Goal: Transaction & Acquisition: Purchase product/service

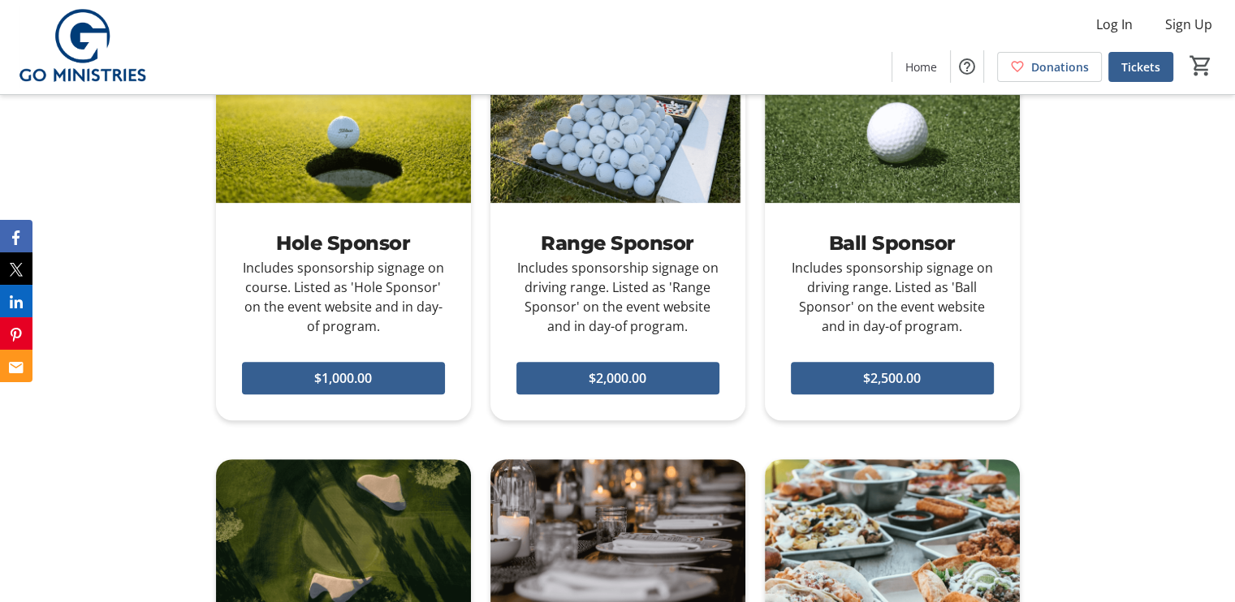
scroll to position [650, 0]
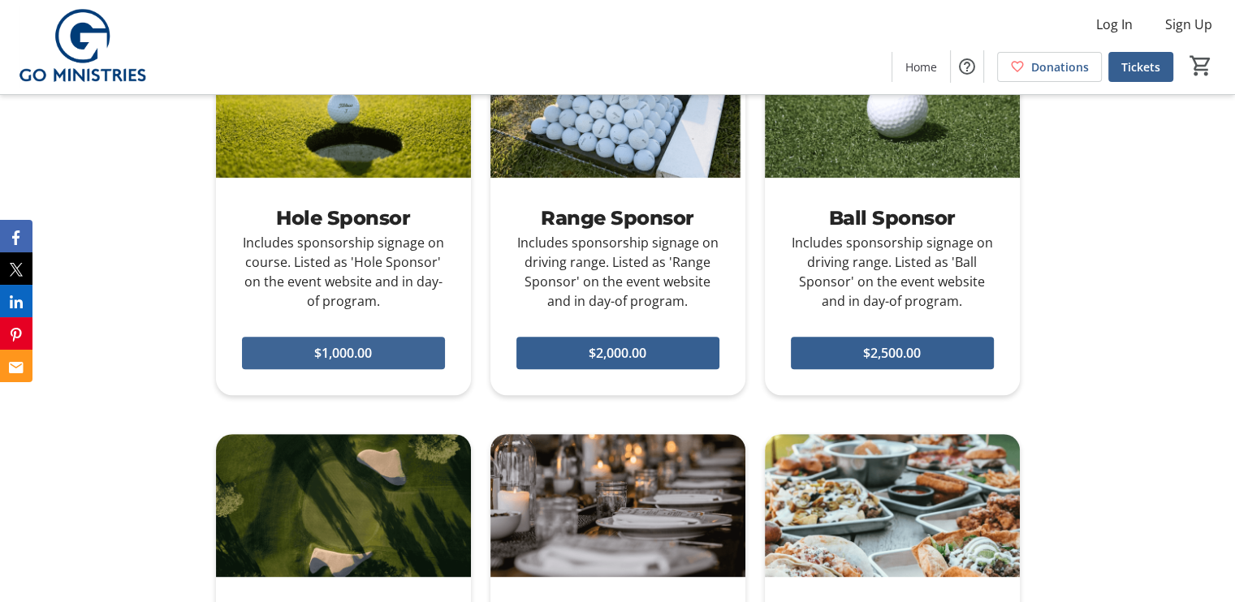
click at [403, 352] on span at bounding box center [343, 353] width 203 height 39
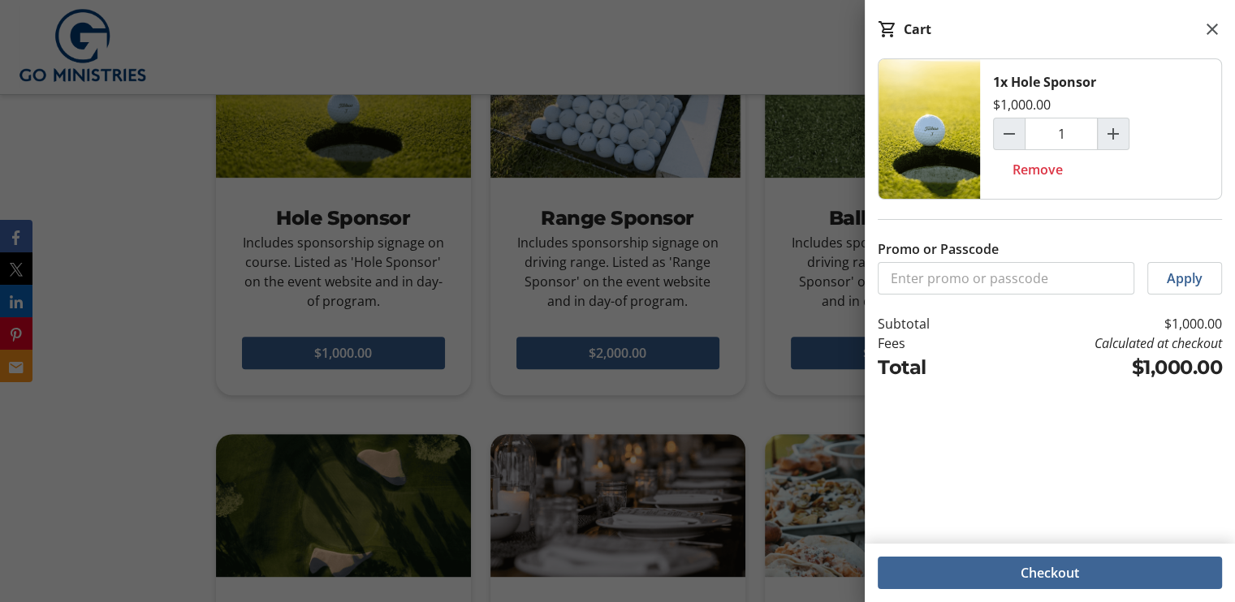
click at [1118, 581] on span at bounding box center [1050, 573] width 344 height 39
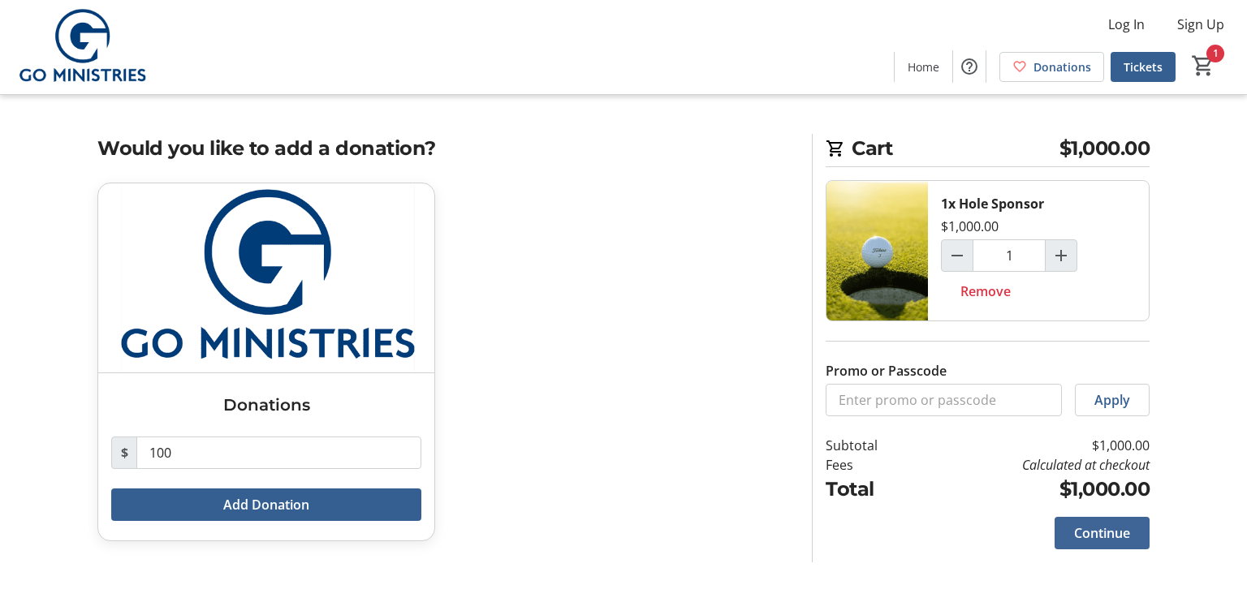
click at [1117, 534] on span "Continue" at bounding box center [1102, 533] width 56 height 19
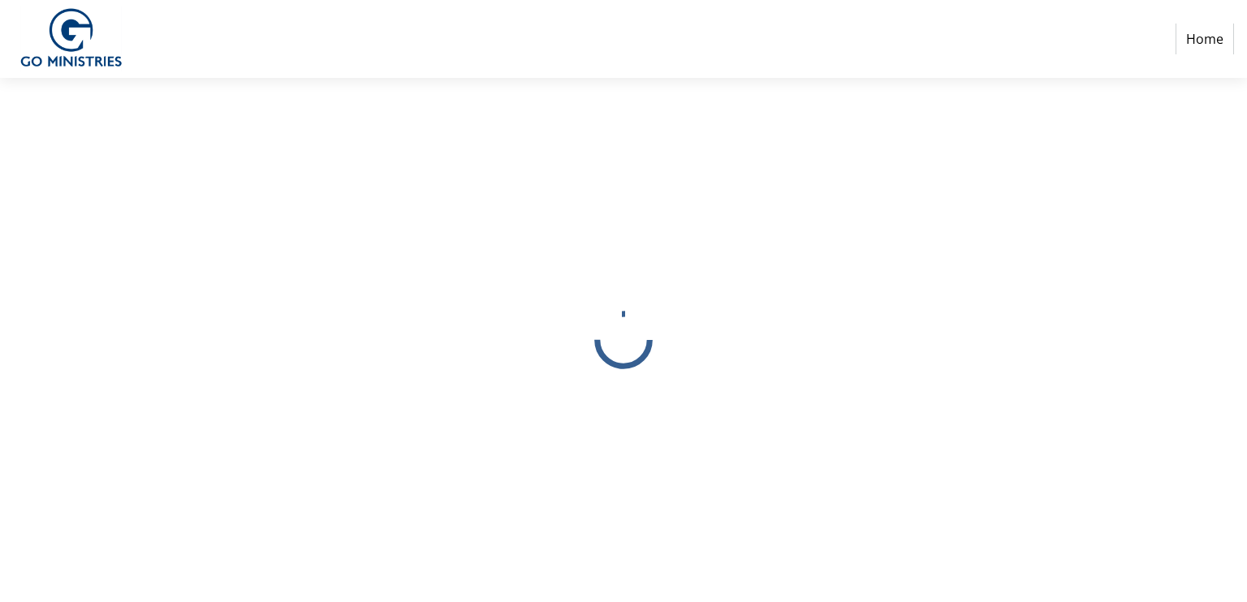
select select
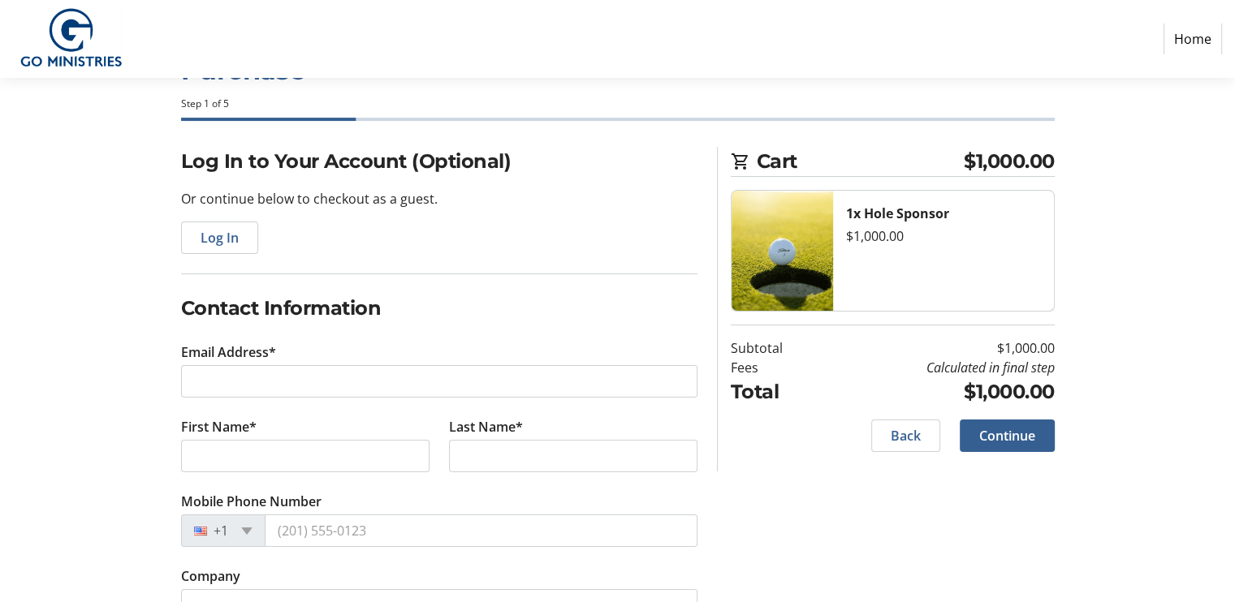
scroll to position [108, 0]
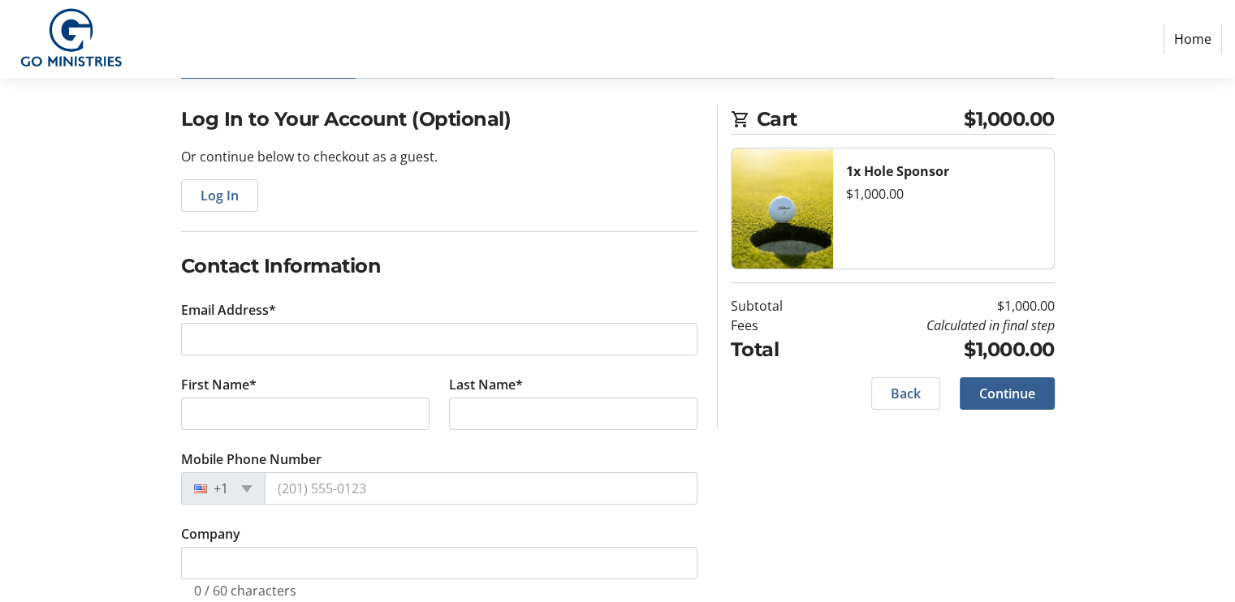
click at [345, 321] on tr-form-field "Email Address*" at bounding box center [439, 337] width 516 height 75
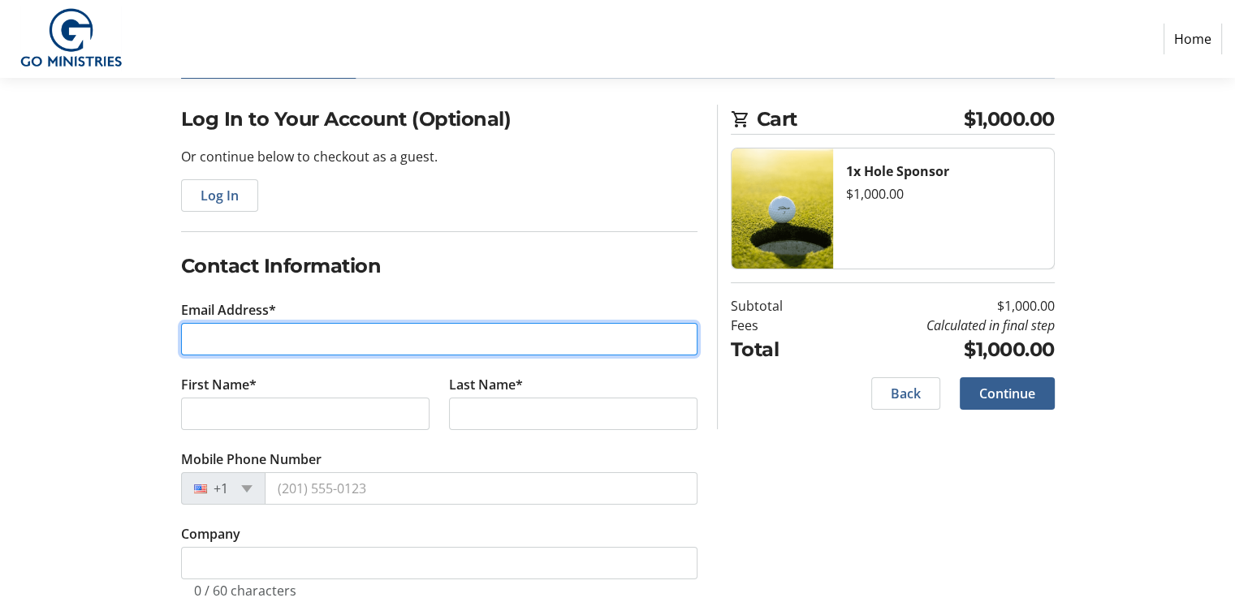
click at [338, 343] on input "Email Address*" at bounding box center [439, 339] width 516 height 32
type input "[PERSON_NAME][EMAIL_ADDRESS][PERSON_NAME][DOMAIN_NAME]"
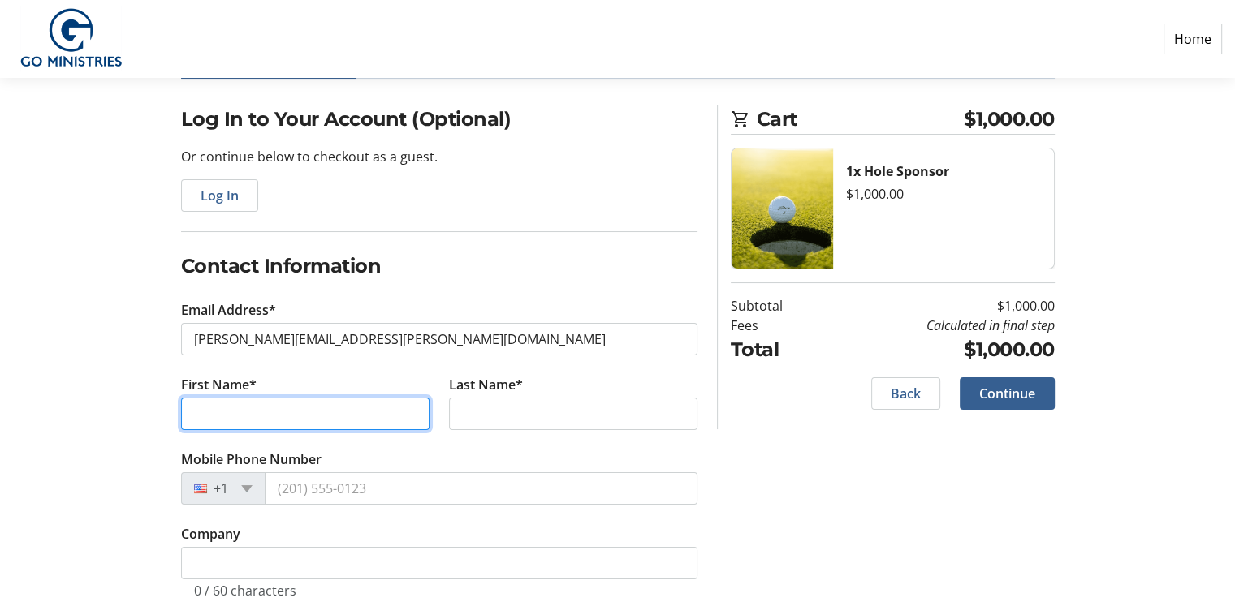
type input "[PERSON_NAME]"
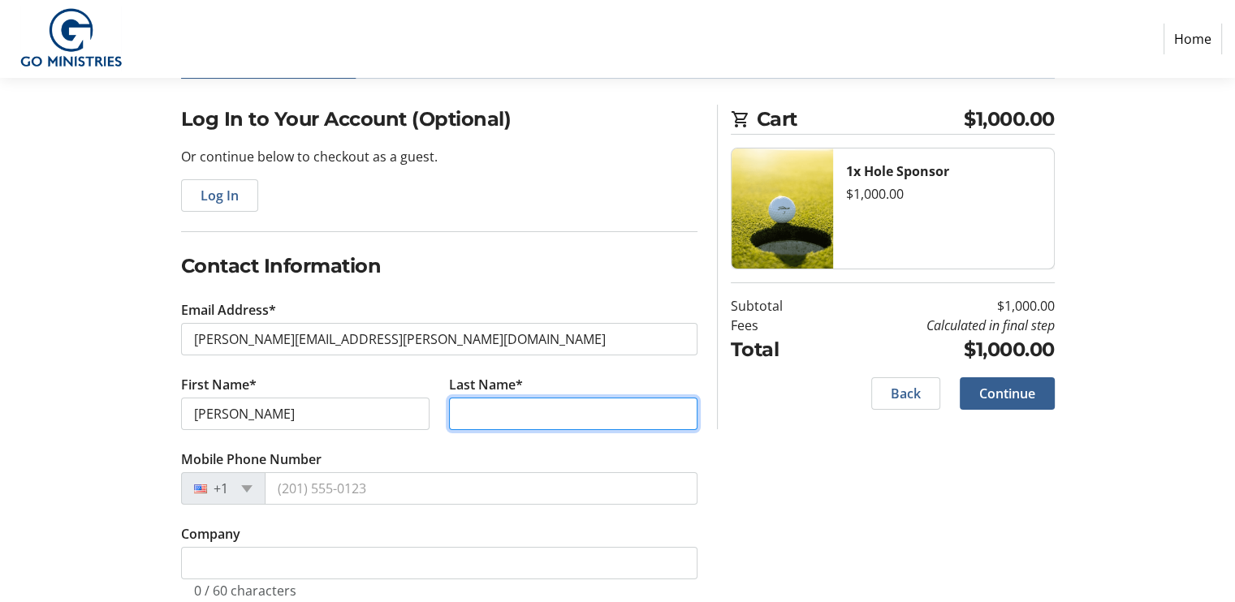
type input "[PERSON_NAME]"
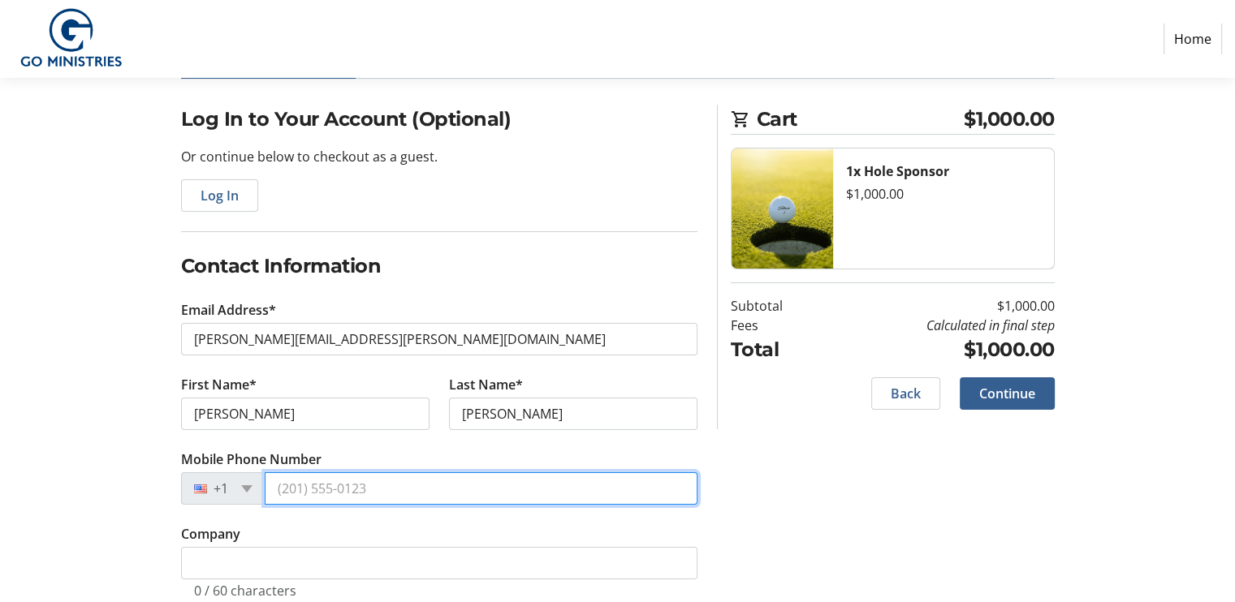
type input "[PHONE_NUMBER]"
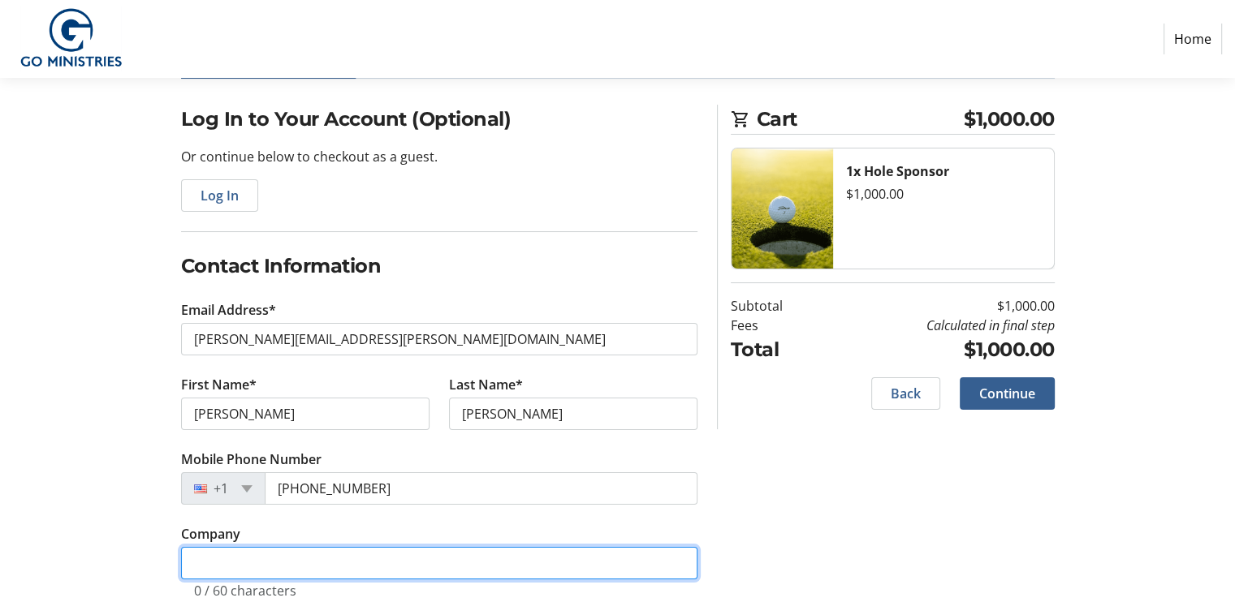
type input "Energy Services Air Conditioning and Heating Company"
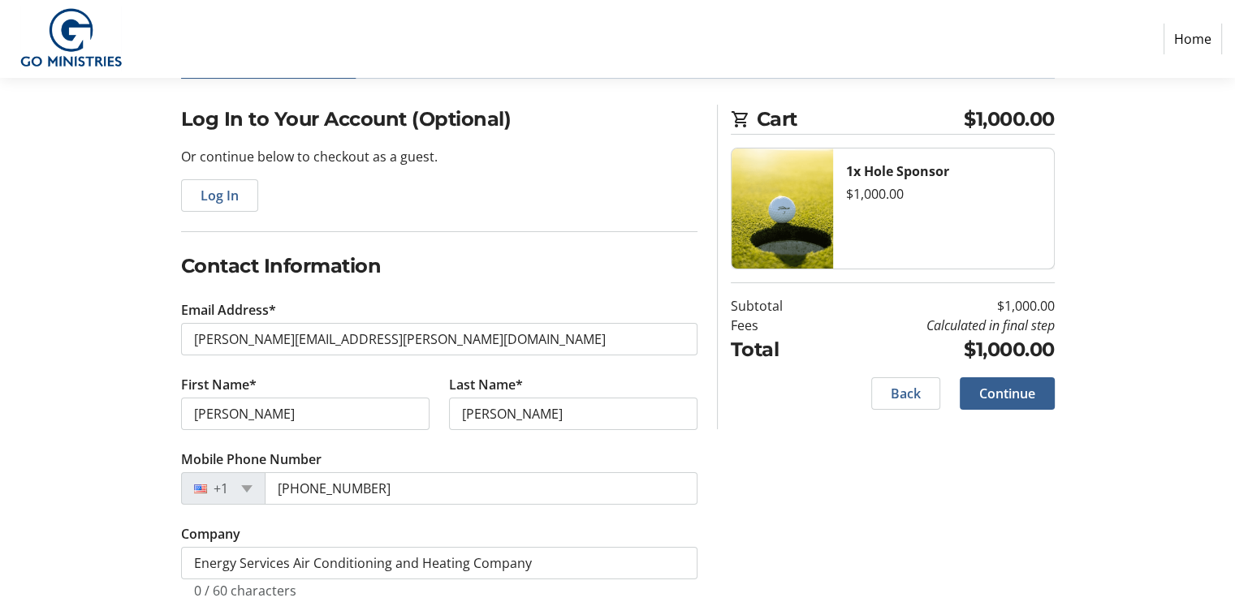
type input "[STREET_ADDRESS]"
type input "Naperville"
type input "60563"
select select "US"
select select "IL"
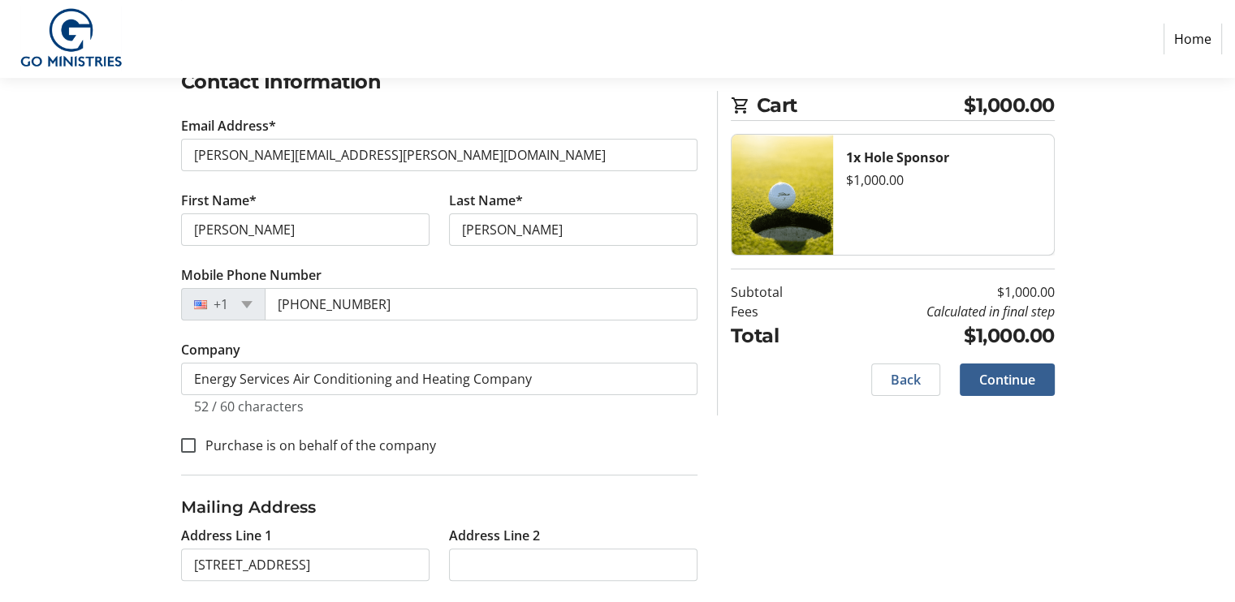
scroll to position [325, 0]
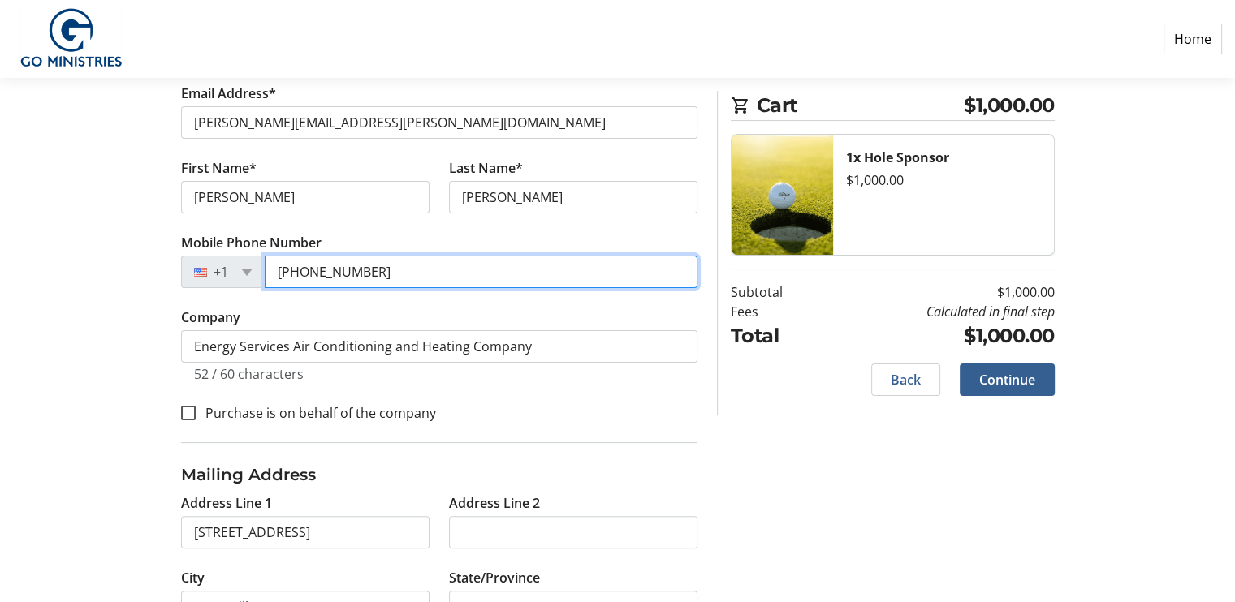
drag, startPoint x: 311, startPoint y: 270, endPoint x: 377, endPoint y: 272, distance: 65.8
click at [377, 272] on input "[PHONE_NUMBER]" at bounding box center [481, 272] width 433 height 32
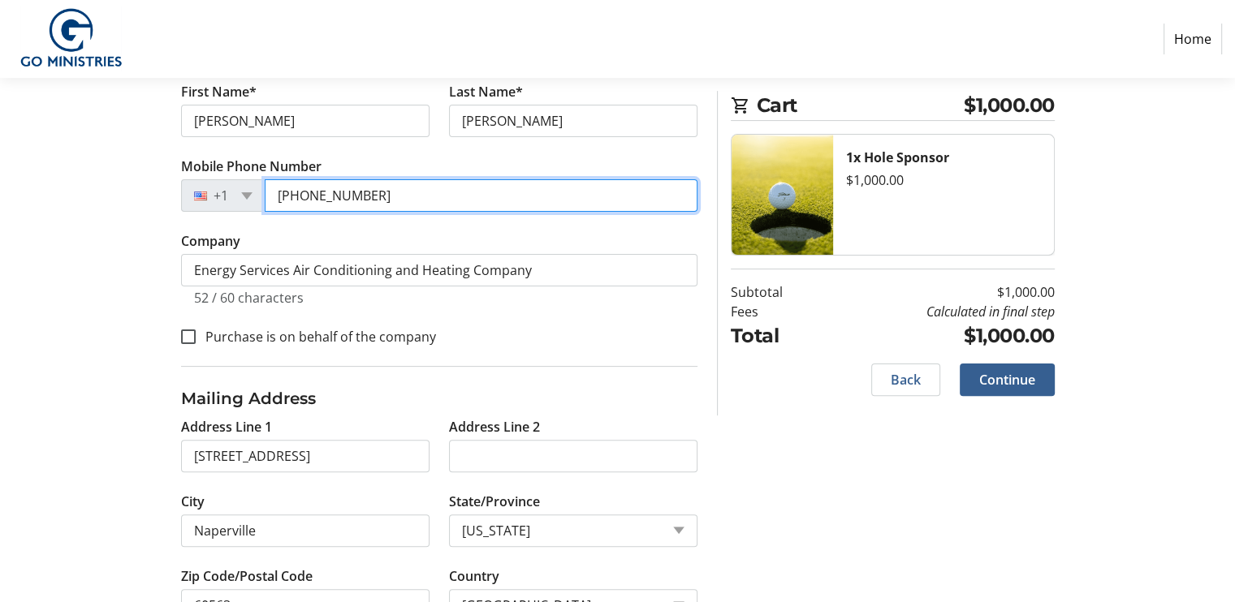
scroll to position [433, 0]
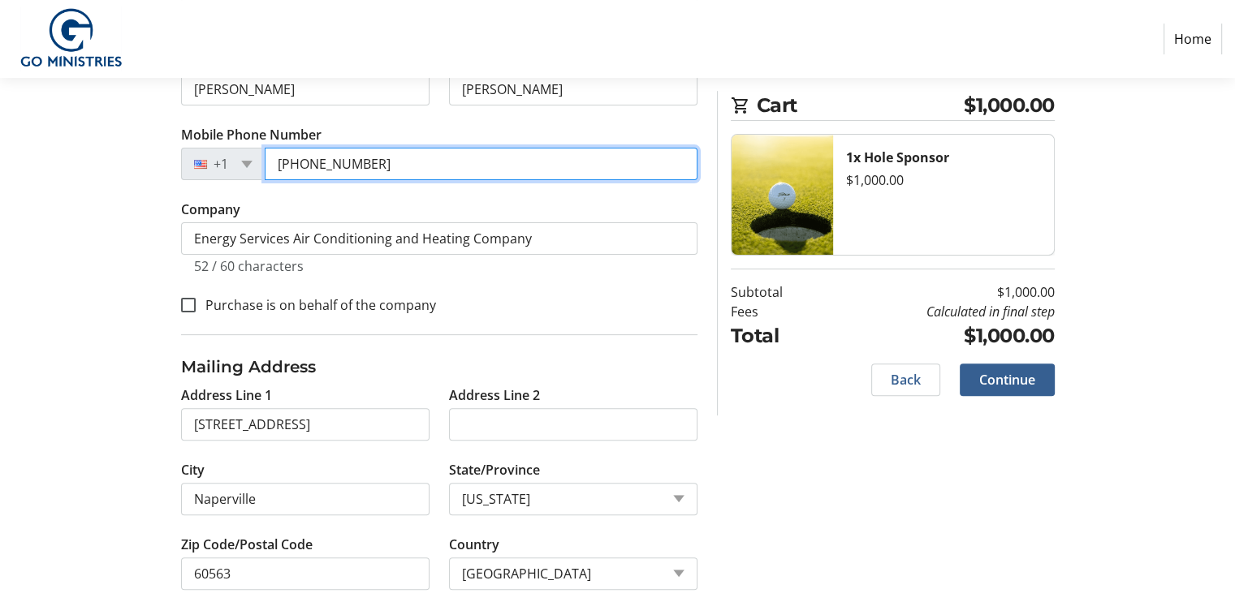
type input "[PHONE_NUMBER]"
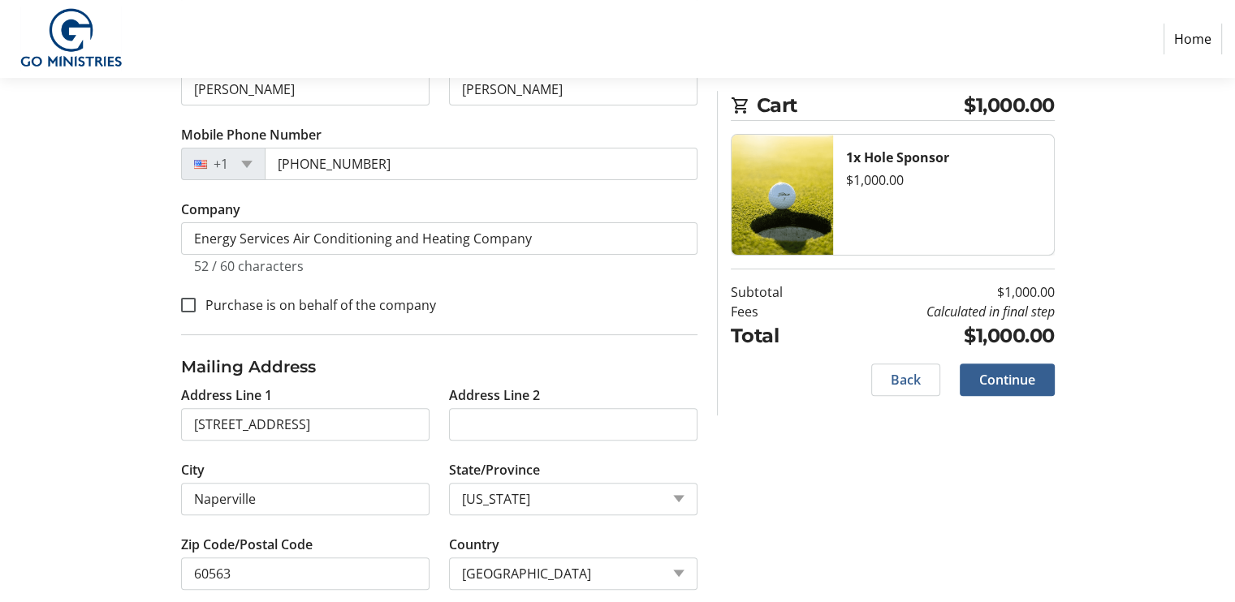
click at [231, 301] on label "Purchase is on behalf of the company" at bounding box center [316, 305] width 240 height 19
click at [196, 301] on input "Purchase is on behalf of the company" at bounding box center [188, 305] width 15 height 15
checkbox input "true"
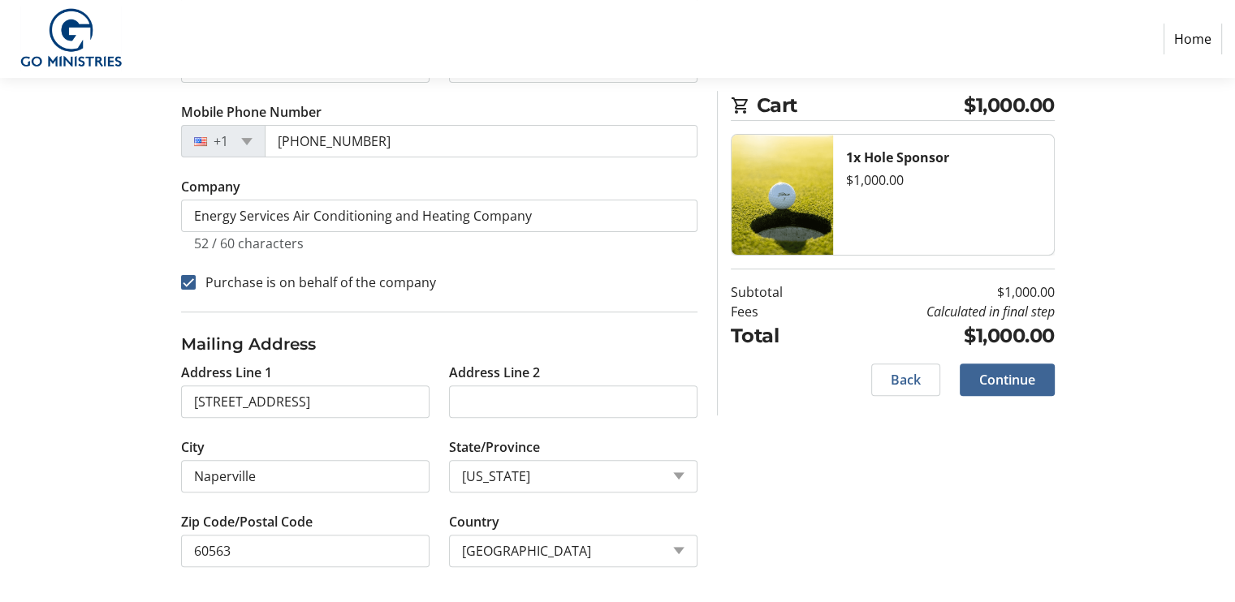
click at [1026, 370] on span "Continue" at bounding box center [1007, 379] width 56 height 19
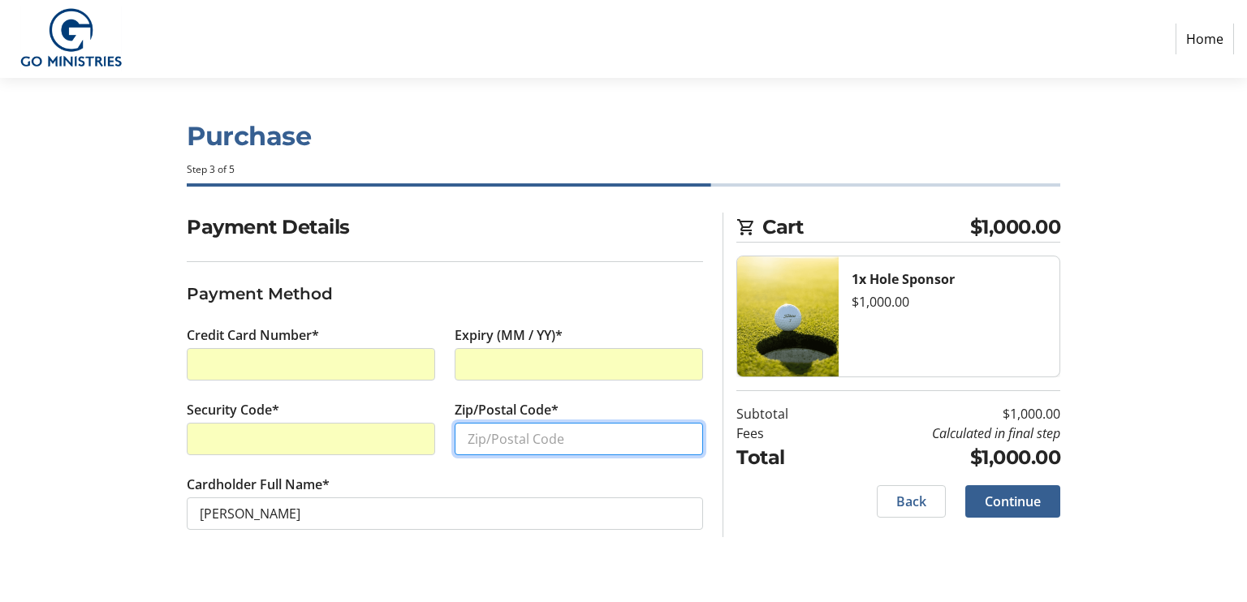
click at [503, 443] on input "Zip/Postal Code*" at bounding box center [579, 439] width 248 height 32
type input "60563"
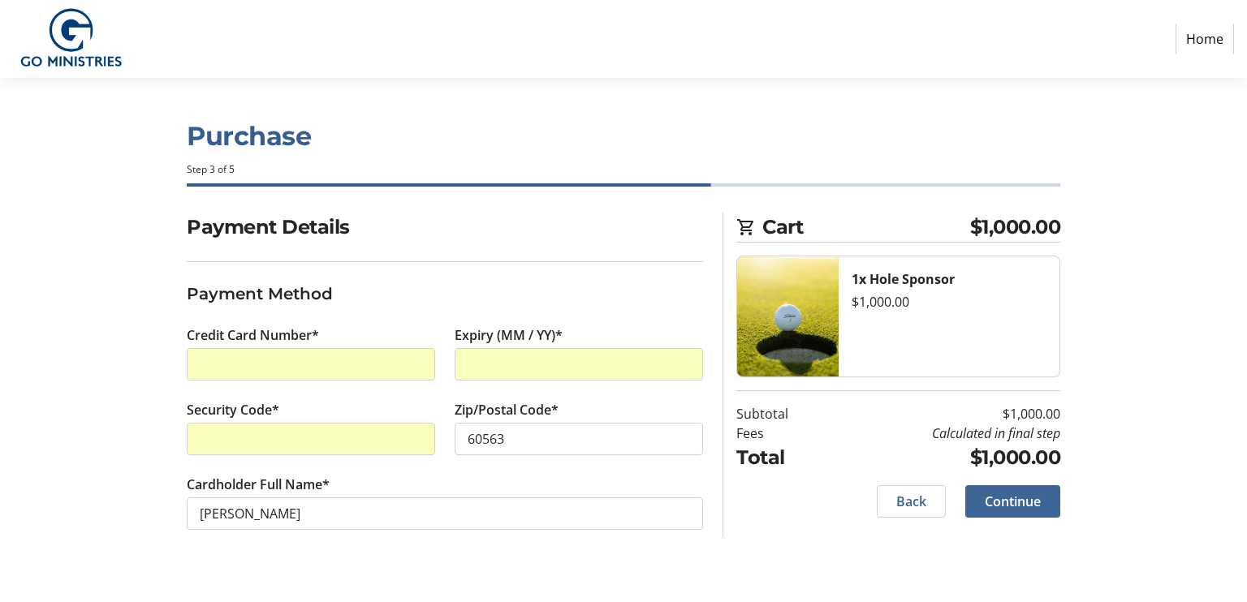
click at [1017, 511] on span at bounding box center [1012, 501] width 95 height 39
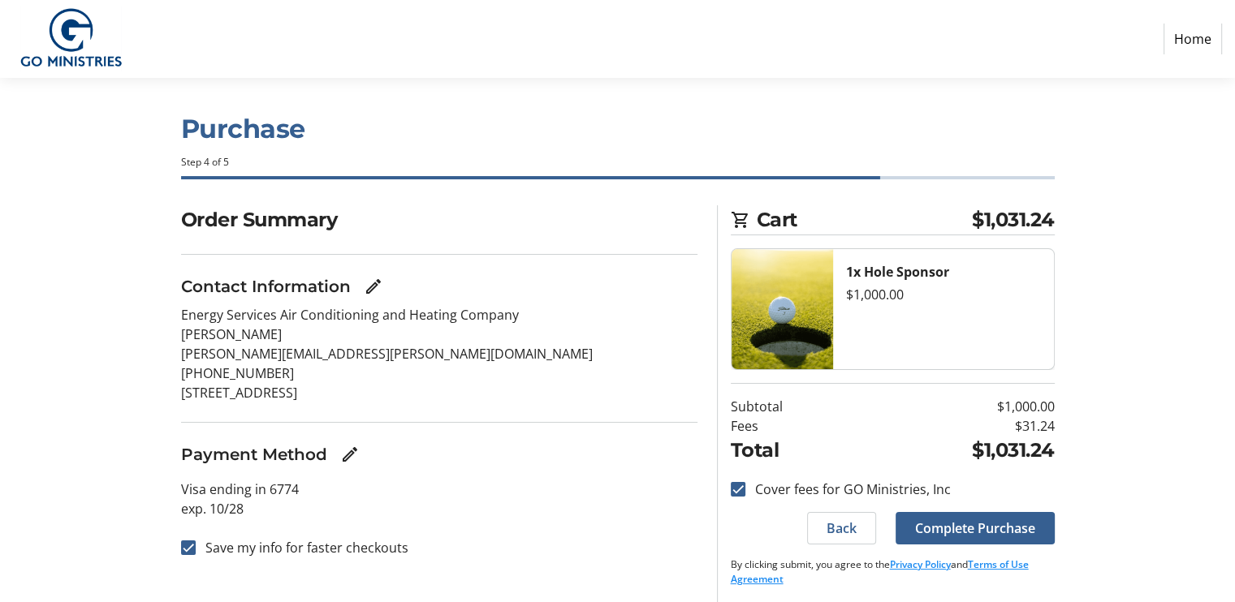
scroll to position [10, 0]
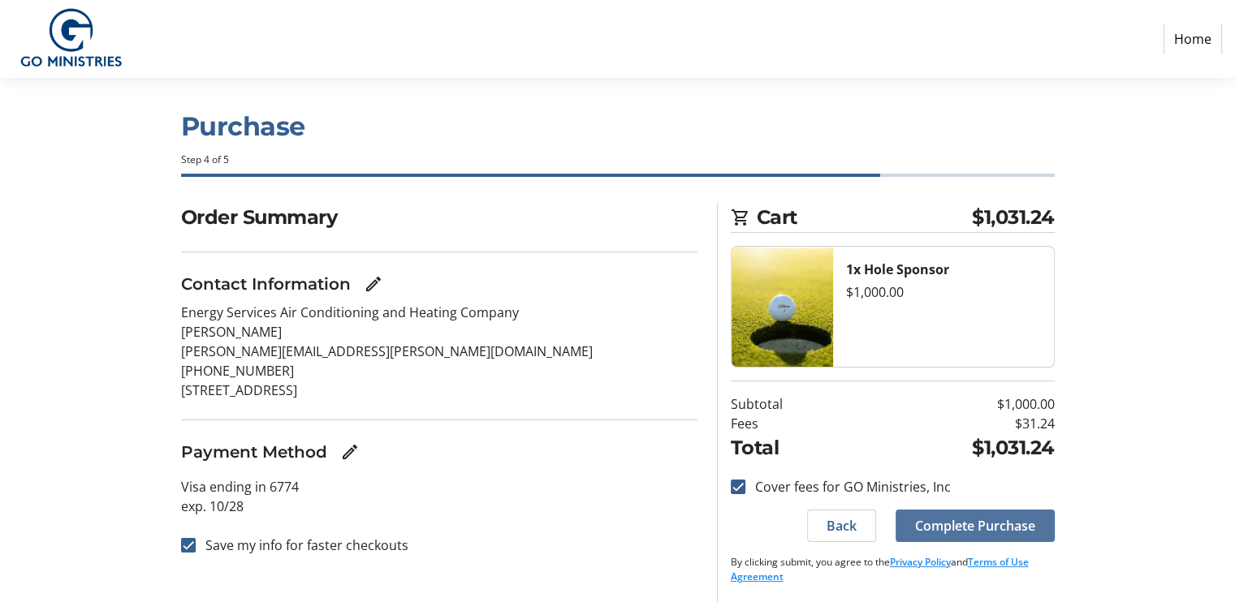
click at [1047, 523] on span at bounding box center [975, 526] width 159 height 39
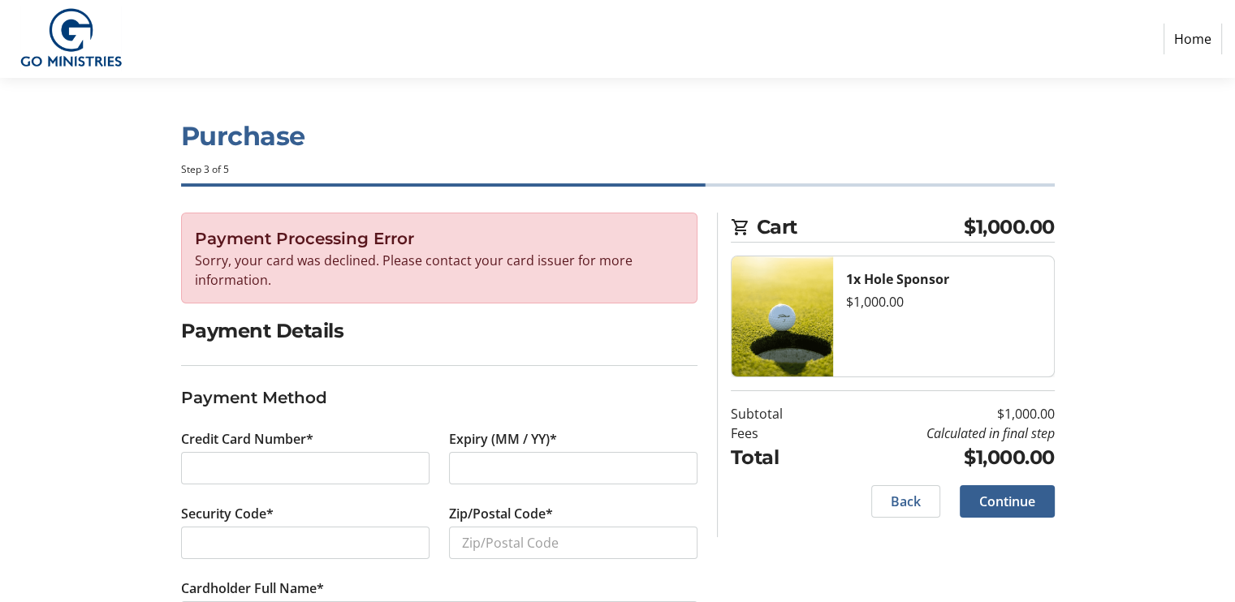
scroll to position [68, 0]
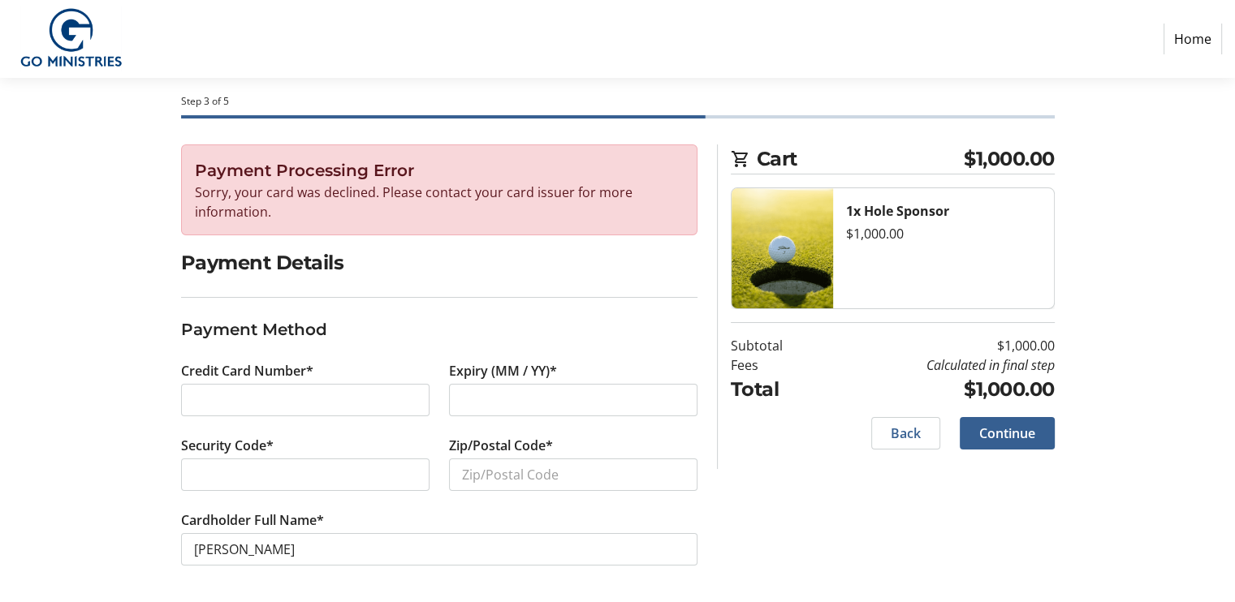
click at [554, 314] on section "Payment Details Payment Method Credit Card Number* Expiry (MM / YY)* Security C…" at bounding box center [439, 426] width 516 height 356
click at [289, 465] on iframe at bounding box center [305, 474] width 222 height 19
click at [508, 477] on input "Zip/Postal Code*" at bounding box center [573, 475] width 248 height 32
type input "60563"
click at [1013, 433] on span "Continue" at bounding box center [1007, 433] width 56 height 19
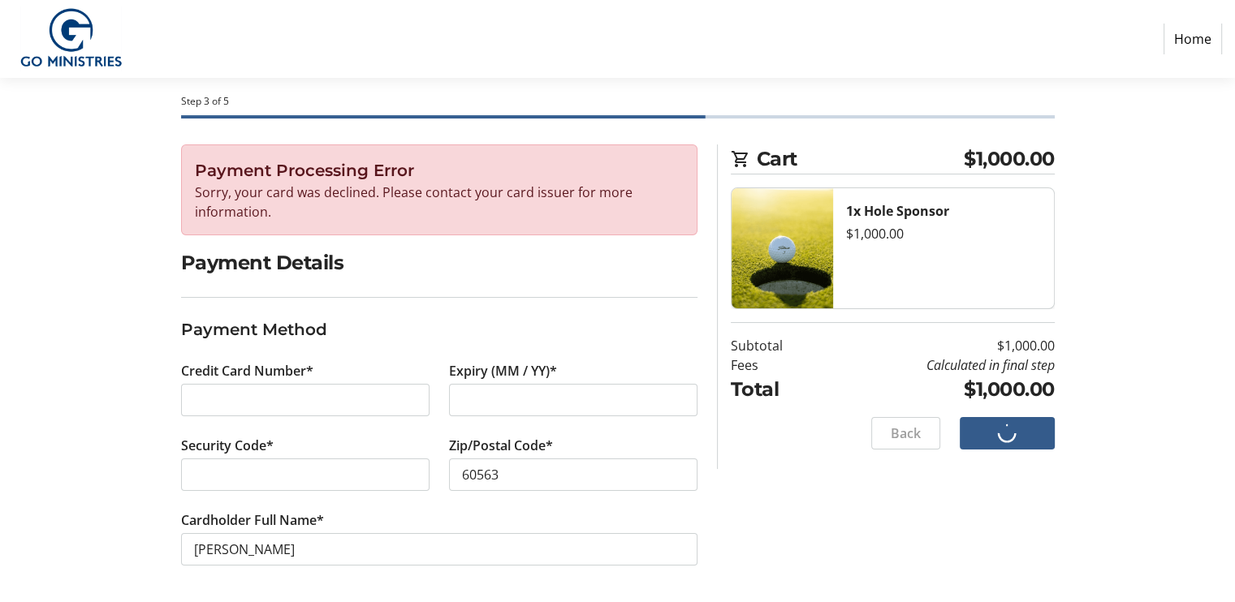
scroll to position [0, 0]
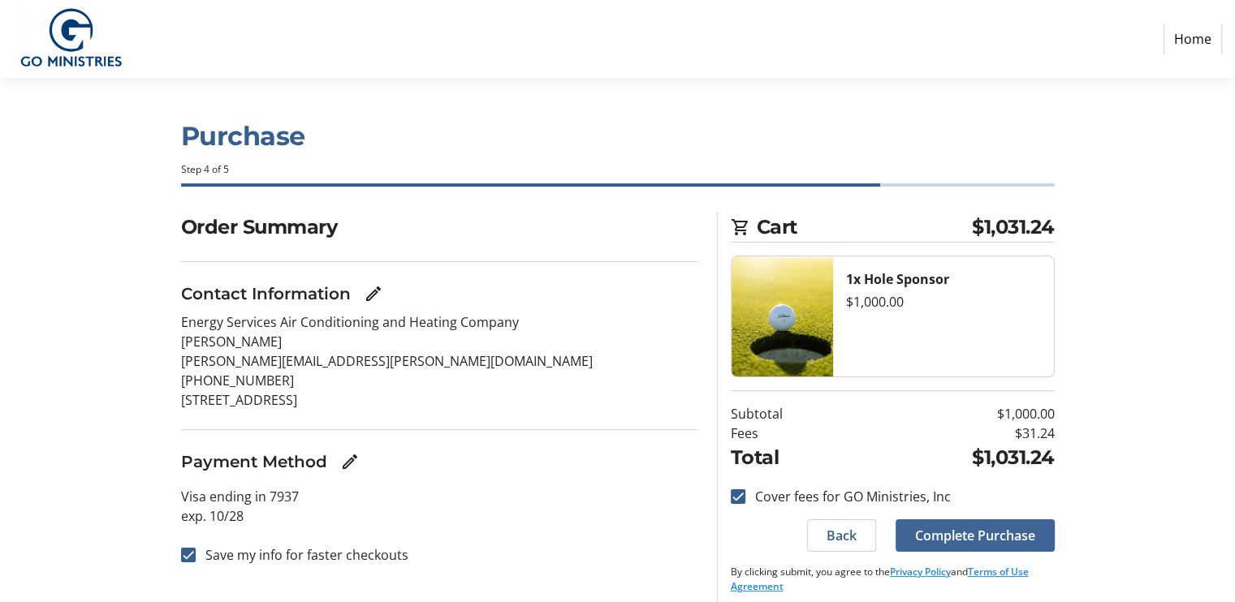
click at [1017, 531] on span "Complete Purchase" at bounding box center [975, 535] width 120 height 19
